Goal: Information Seeking & Learning: Learn about a topic

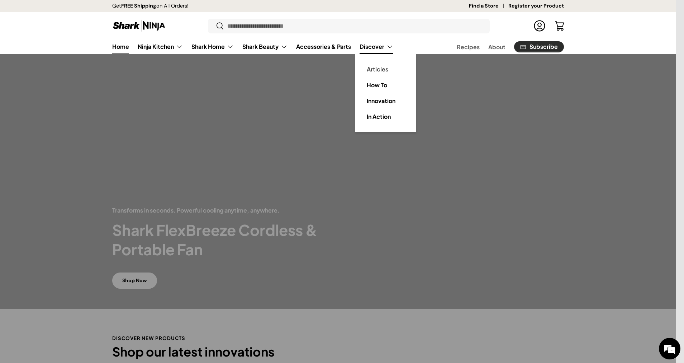
click at [373, 64] on link "Articles" at bounding box center [386, 69] width 52 height 16
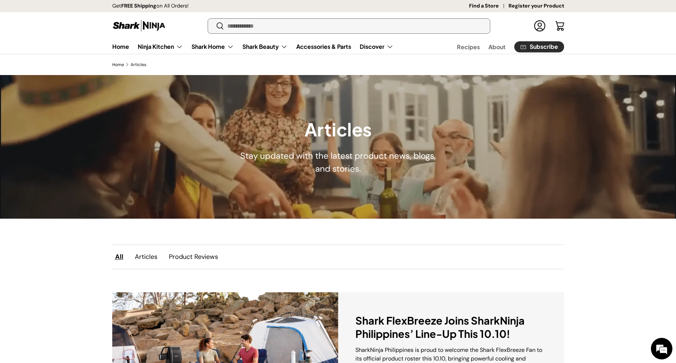
click at [327, 23] on input "Search" at bounding box center [349, 26] width 282 height 15
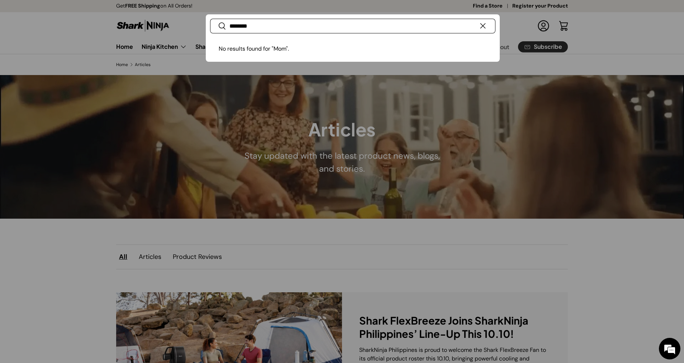
type input "********"
click at [210, 18] on button "Search" at bounding box center [218, 26] width 16 height 17
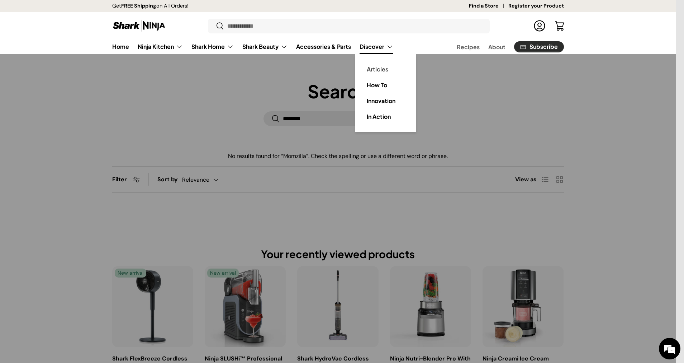
click at [383, 67] on link "Articles" at bounding box center [386, 69] width 52 height 16
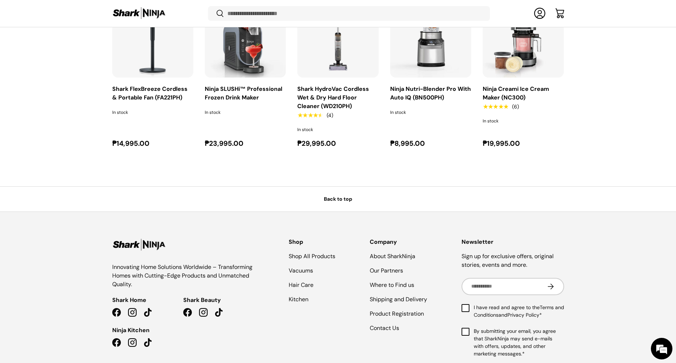
scroll to position [255, 0]
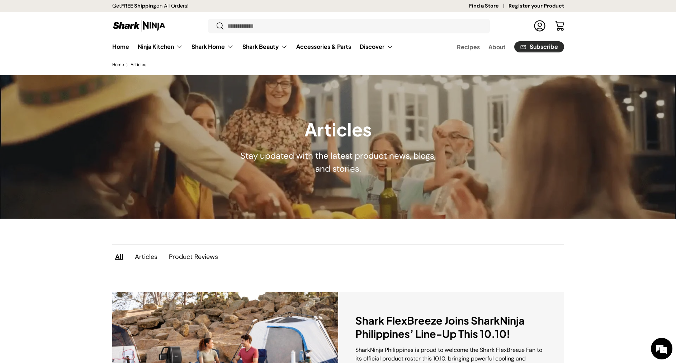
click at [146, 257] on link "Articles" at bounding box center [146, 256] width 34 height 15
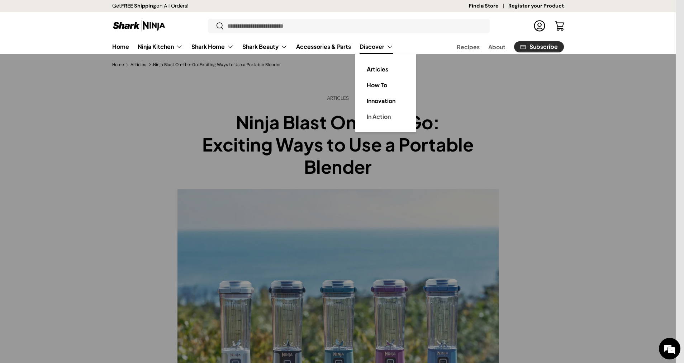
click at [379, 120] on link "In Action" at bounding box center [386, 117] width 52 height 16
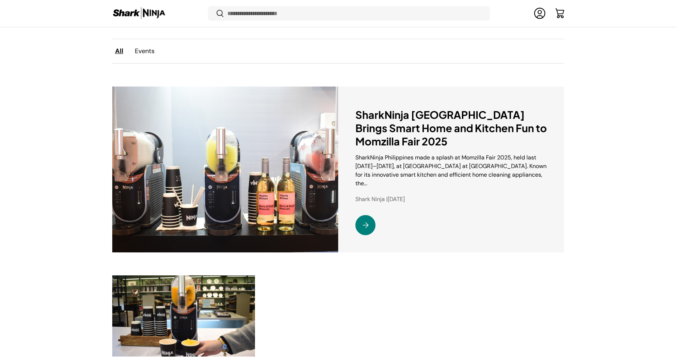
scroll to position [214, 0]
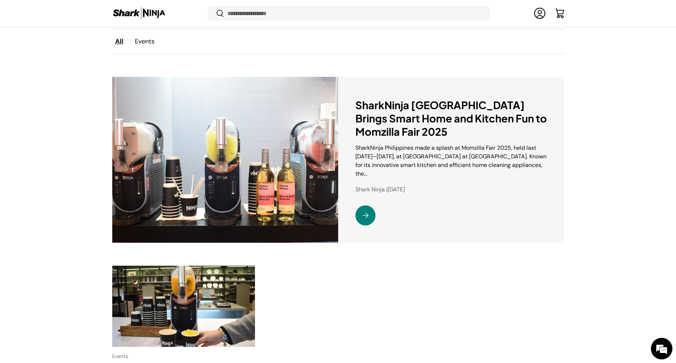
click at [363, 208] on link "SharkNinja Philippines Brings Smart Home and Kitchen Fun to Momzilla Fair 2025" at bounding box center [365, 215] width 20 height 20
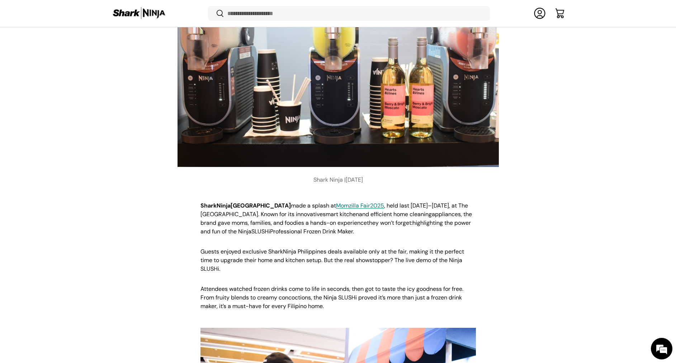
scroll to position [268, 0]
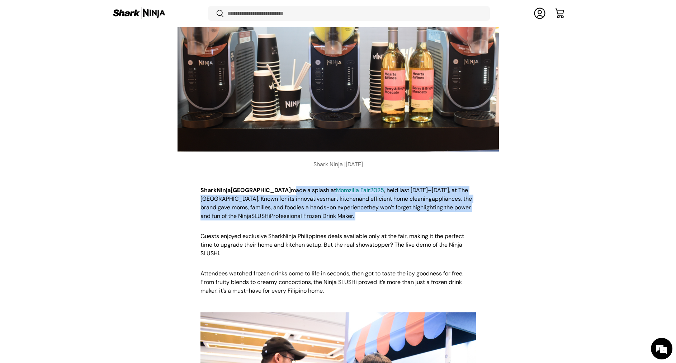
drag, startPoint x: 264, startPoint y: 168, endPoint x: 421, endPoint y: 191, distance: 158.8
click at [421, 191] on p "SharkNinja Philippines made a splash at Momzilla Fair 2025 , held last [DATE]–[…" at bounding box center [337, 203] width 275 height 34
copy p "made a splash at [GEOGRAPHIC_DATA] 2025 , held last [DATE]–[DATE], at The Fifth…"
